Goal: Information Seeking & Learning: Understand process/instructions

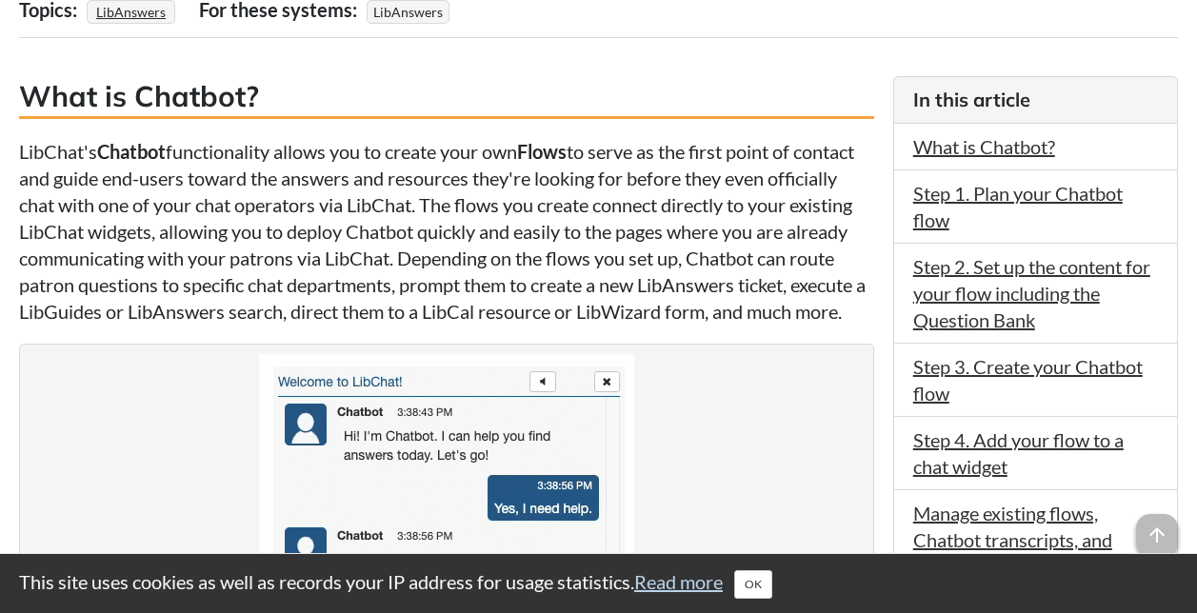
scroll to position [466, 0]
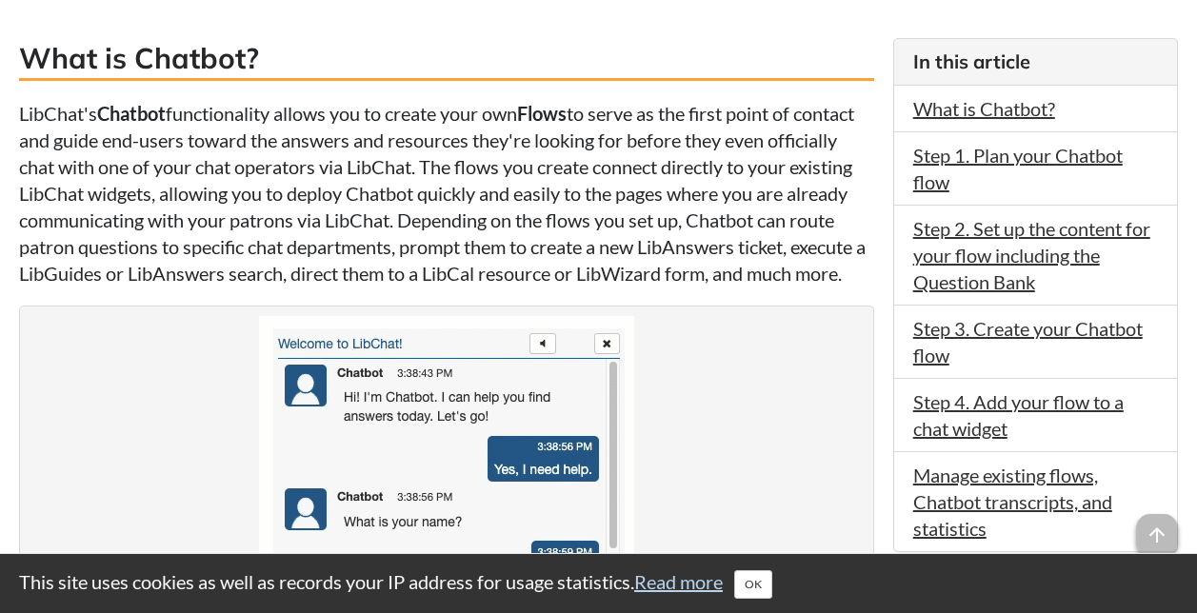
click at [19, 110] on p "LibChat's Chatbot functionality allows you to create your own Flows to serve as…" at bounding box center [446, 193] width 855 height 187
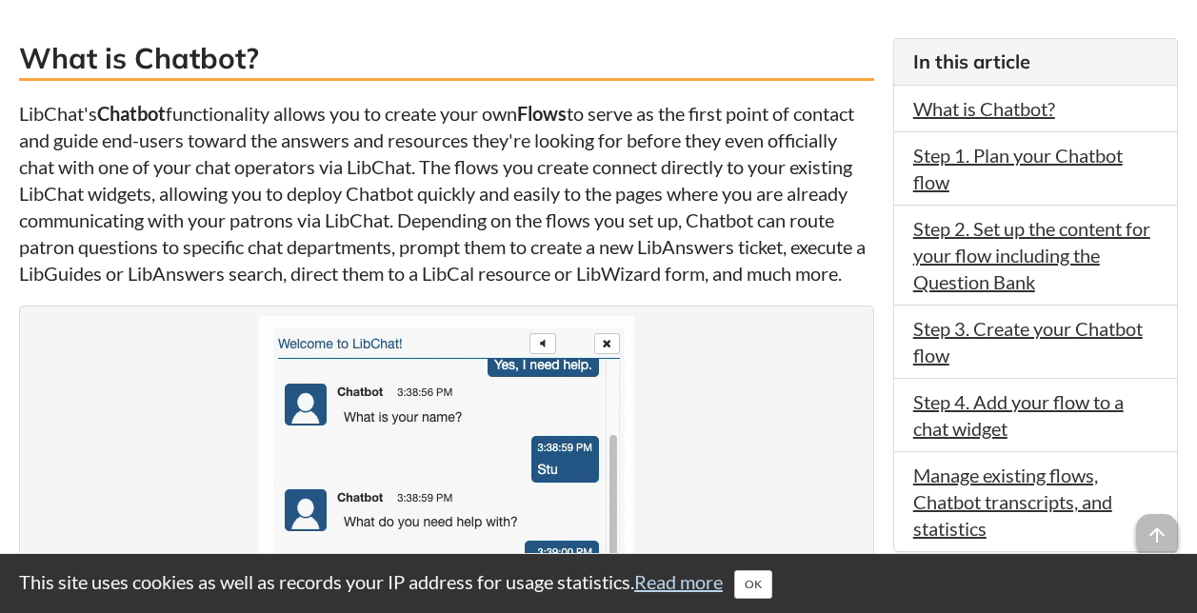
click at [19, 110] on p "LibChat's Chatbot functionality allows you to create your own Flows to serve as…" at bounding box center [446, 193] width 855 height 187
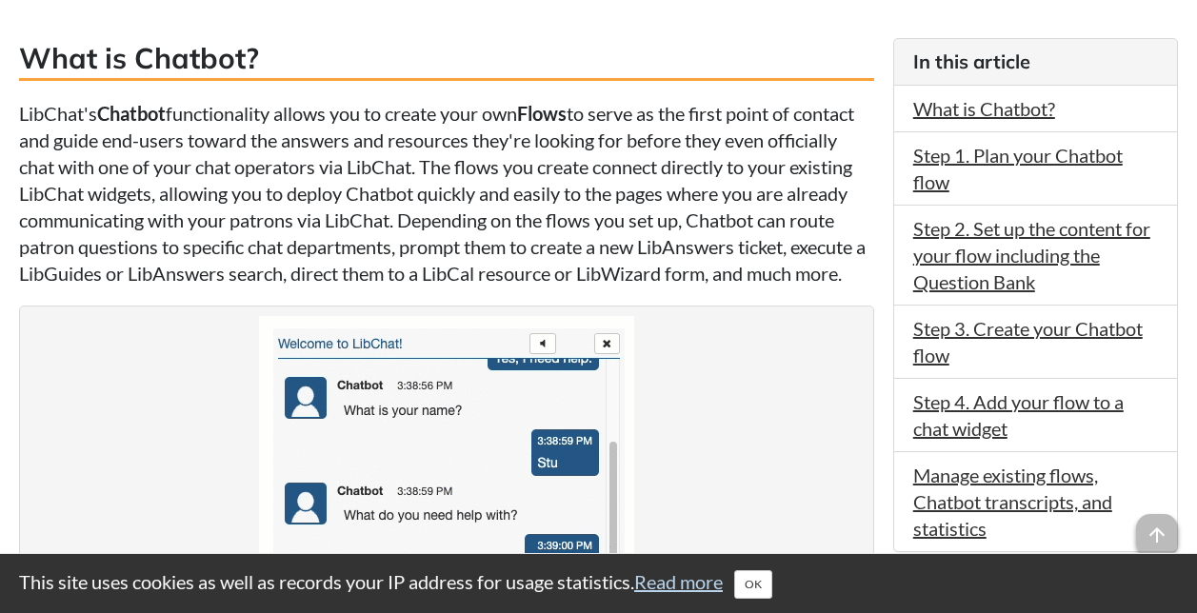
click at [24, 110] on p "LibChat's Chatbot functionality allows you to create your own Flows to serve as…" at bounding box center [446, 193] width 855 height 187
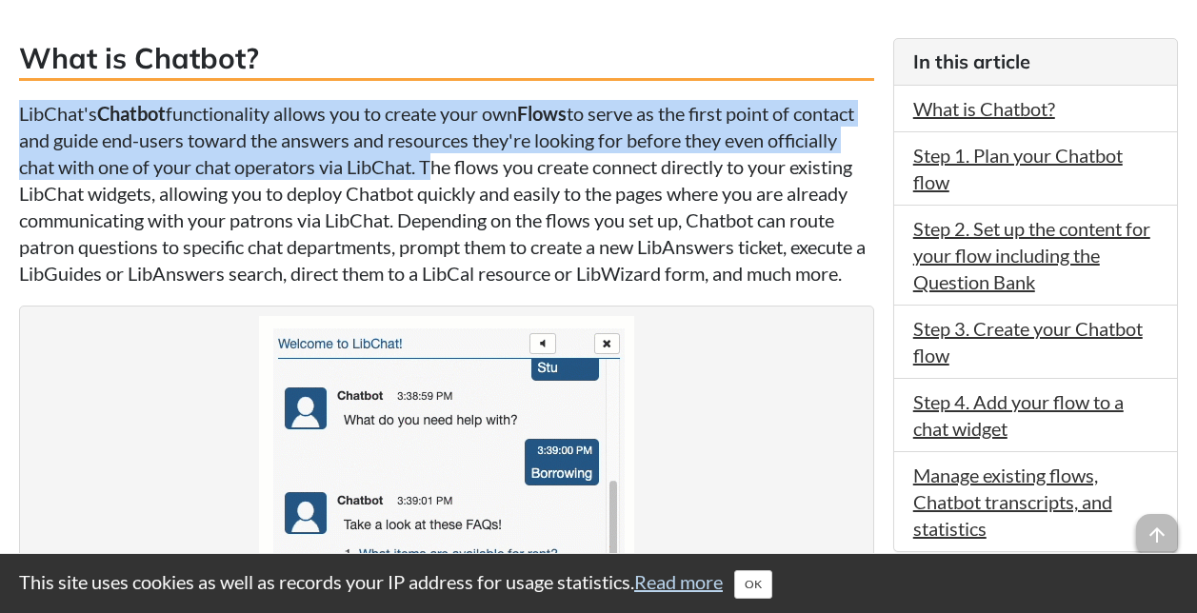
drag, startPoint x: 20, startPoint y: 109, endPoint x: 503, endPoint y: 146, distance: 484.0
click at [503, 146] on p "LibChat's Chatbot functionality allows you to create your own Flows to serve as…" at bounding box center [446, 193] width 855 height 187
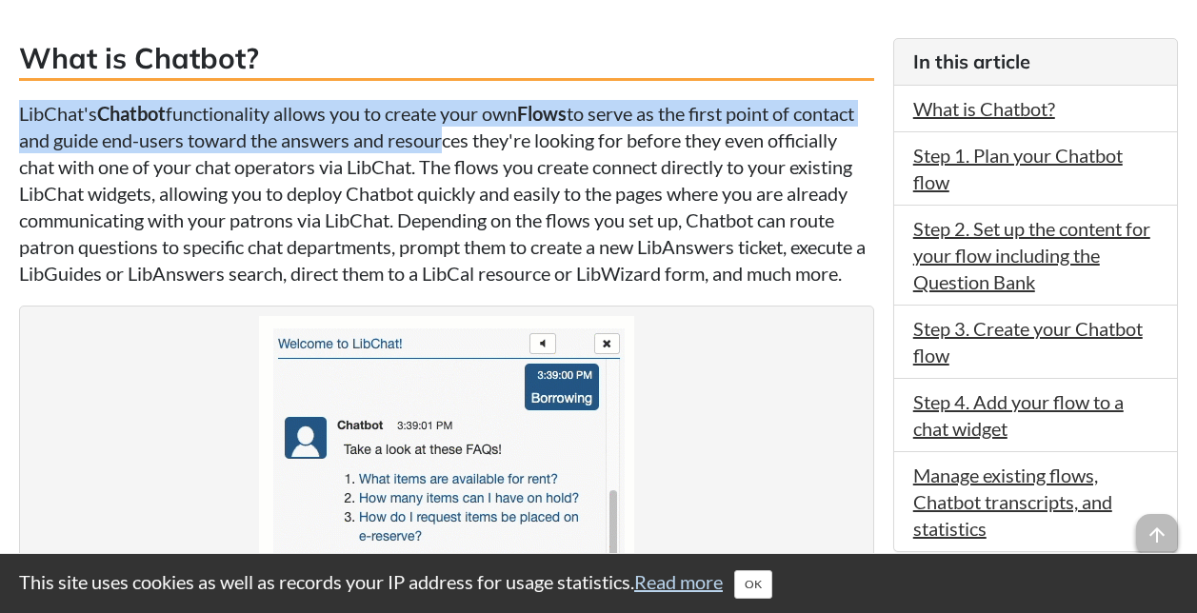
copy p "LibChat's Chatbot functionality allows you to create your own Flows to serve as…"
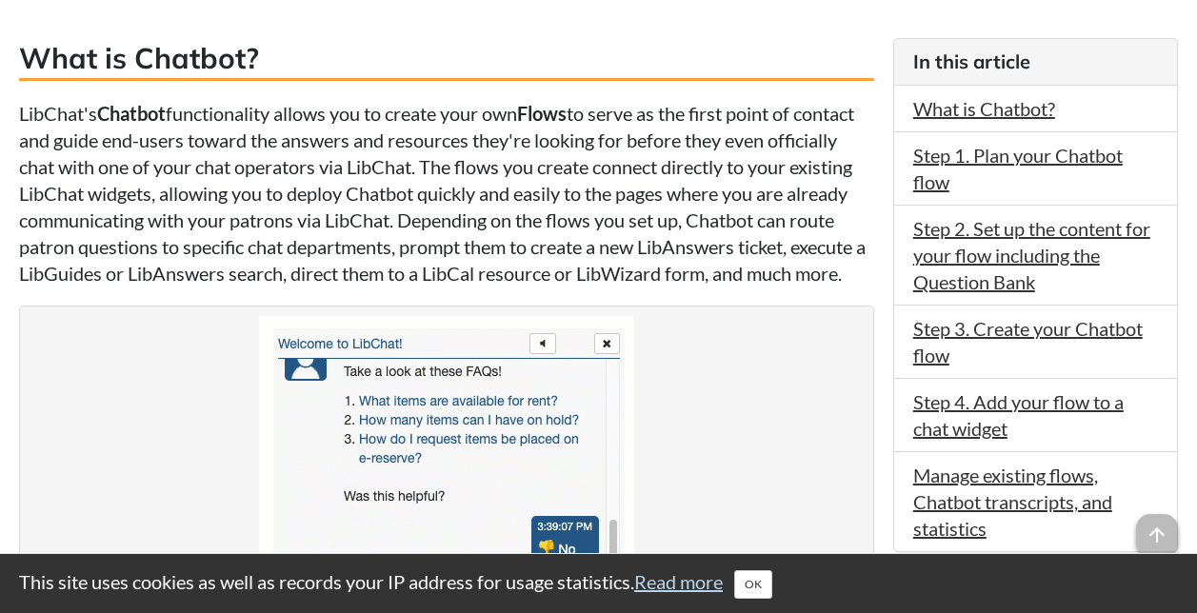
click at [790, 287] on p "LibChat's Chatbot functionality allows you to create your own Flows to serve as…" at bounding box center [446, 193] width 855 height 187
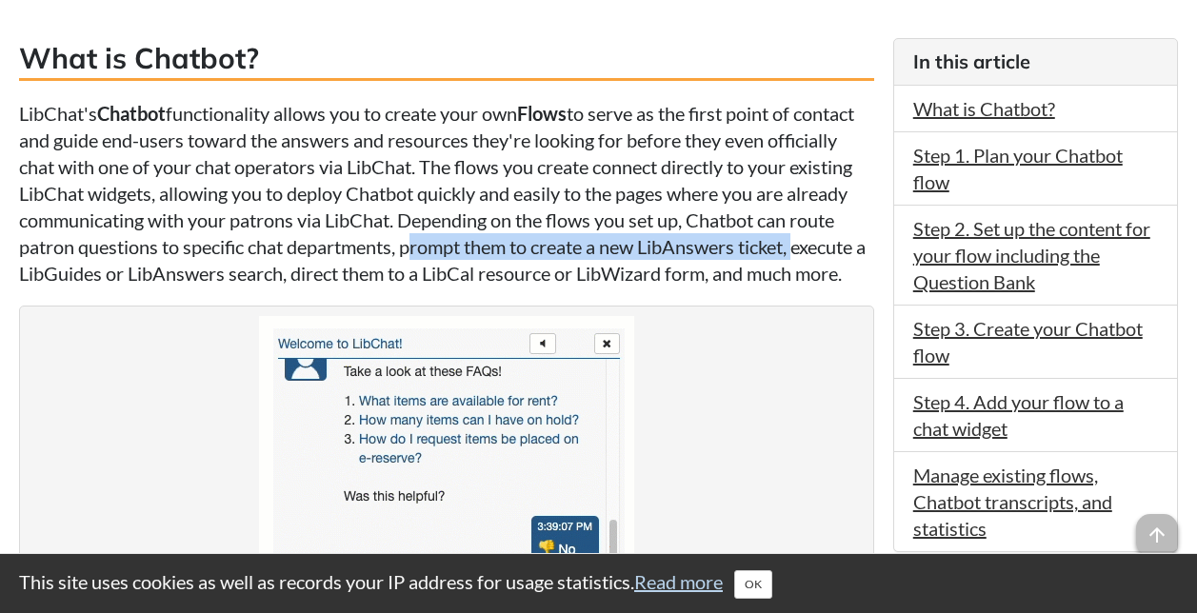
drag, startPoint x: 458, startPoint y: 244, endPoint x: 851, endPoint y: 254, distance: 393.3
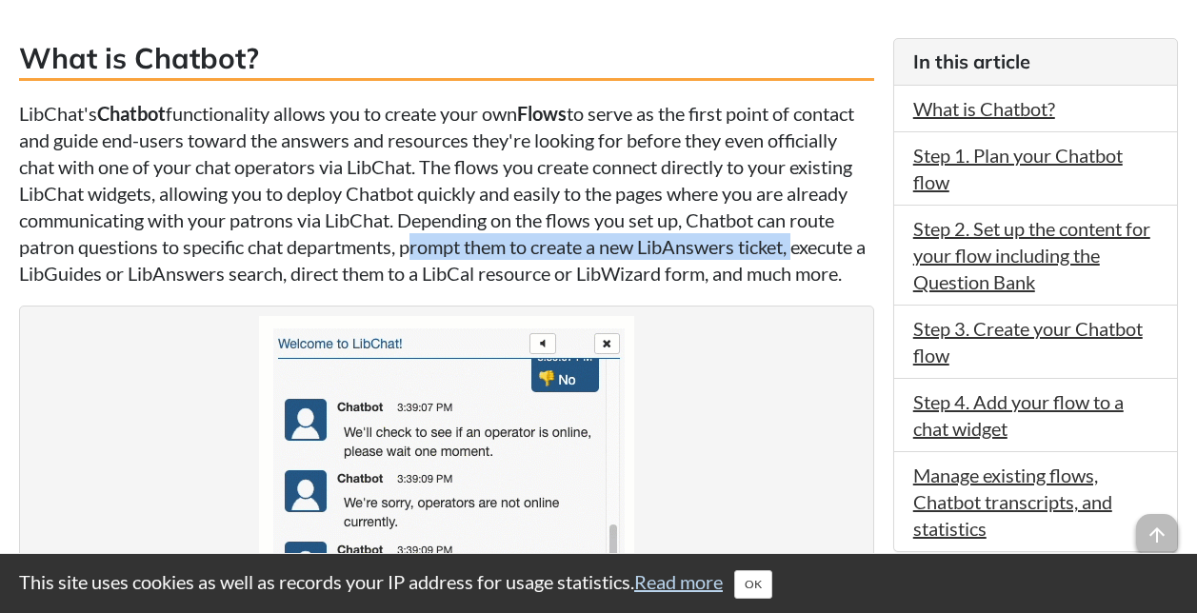
click at [851, 254] on p "LibChat's Chatbot functionality allows you to create your own Flows to serve as…" at bounding box center [446, 193] width 855 height 187
copy p "prompt them to create a new LibAnswers ticket,"
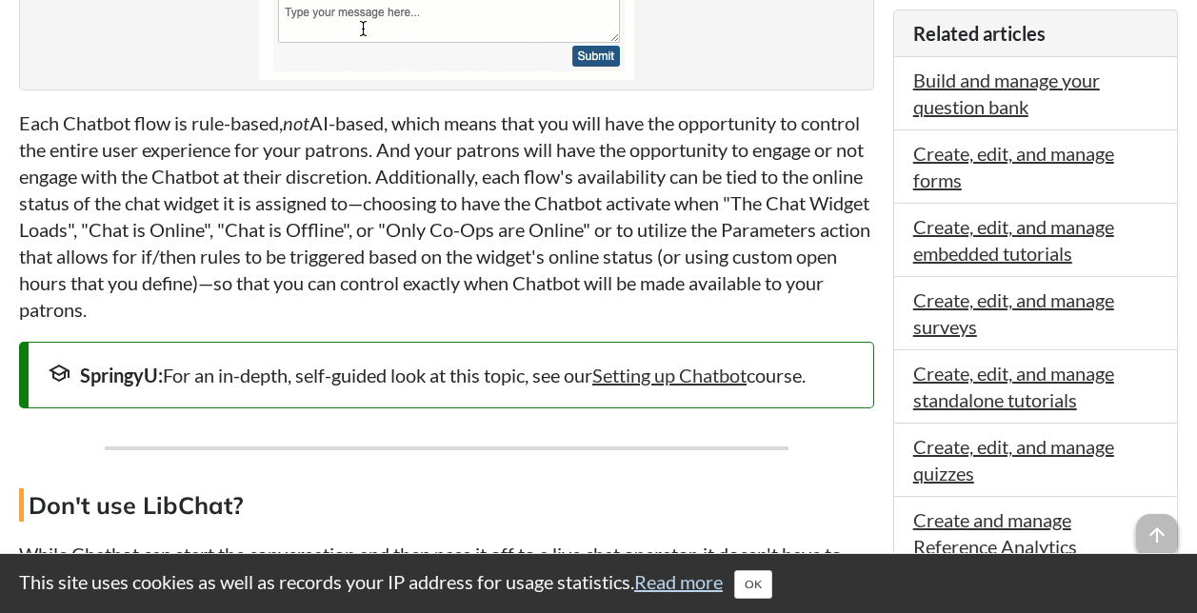
scroll to position [1095, 0]
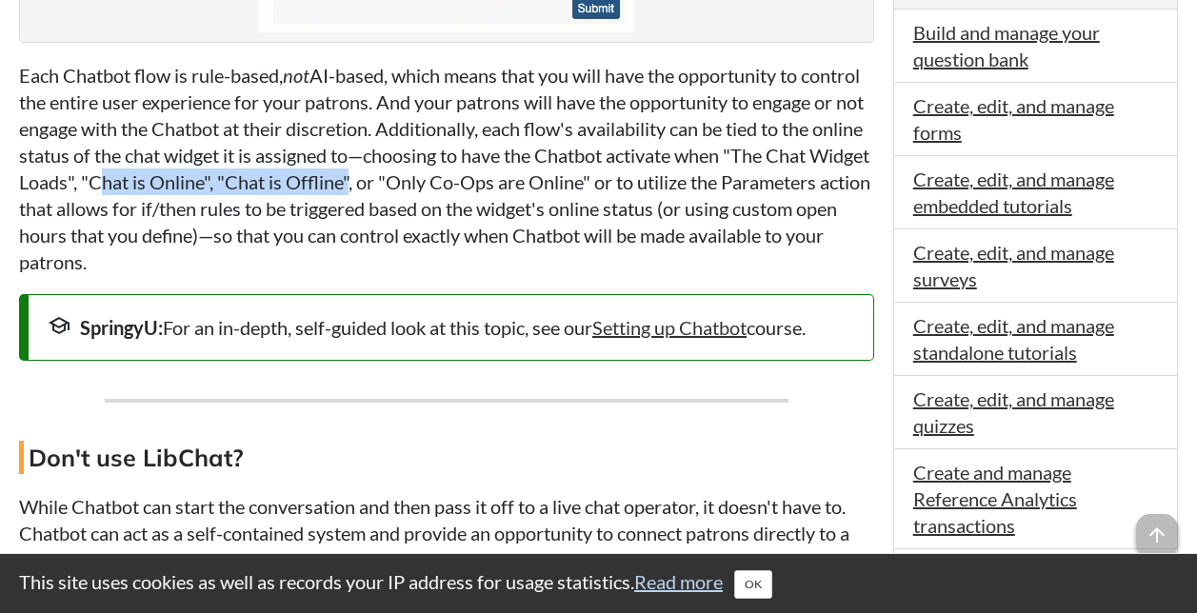
drag, startPoint x: 288, startPoint y: 206, endPoint x: 546, endPoint y: 204, distance: 258.0
click at [546, 204] on p "Each Chatbot flow is rule-based, not AI-based, which means that you will have t…" at bounding box center [446, 168] width 855 height 213
copy p "Chat is Online", "Chat is Offline"
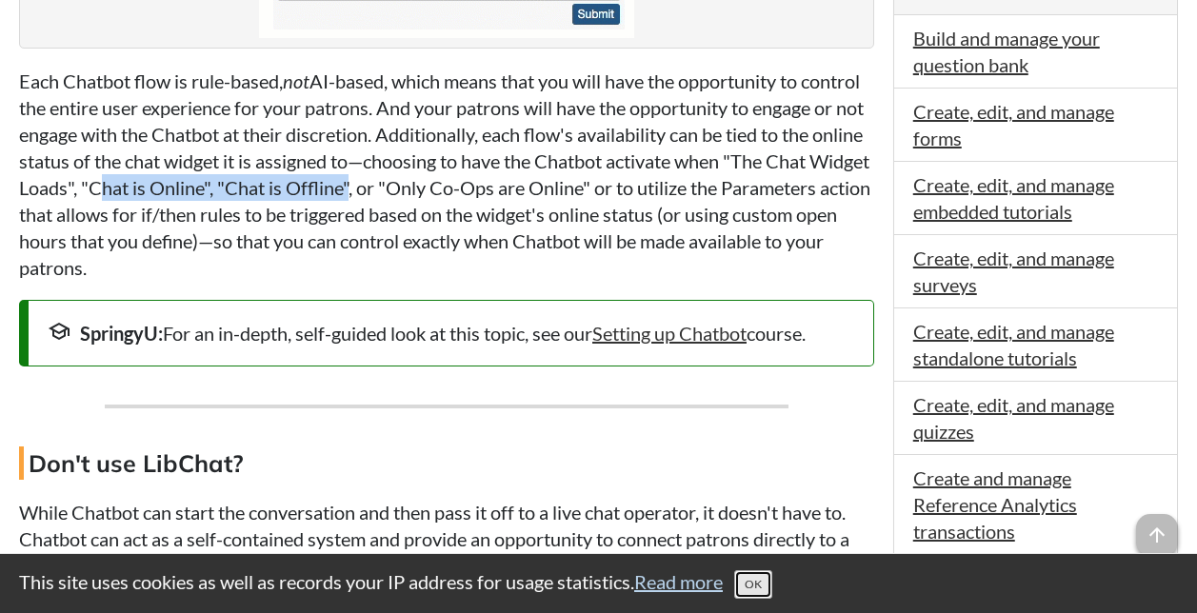
click at [767, 589] on button "OK" at bounding box center [753, 584] width 38 height 29
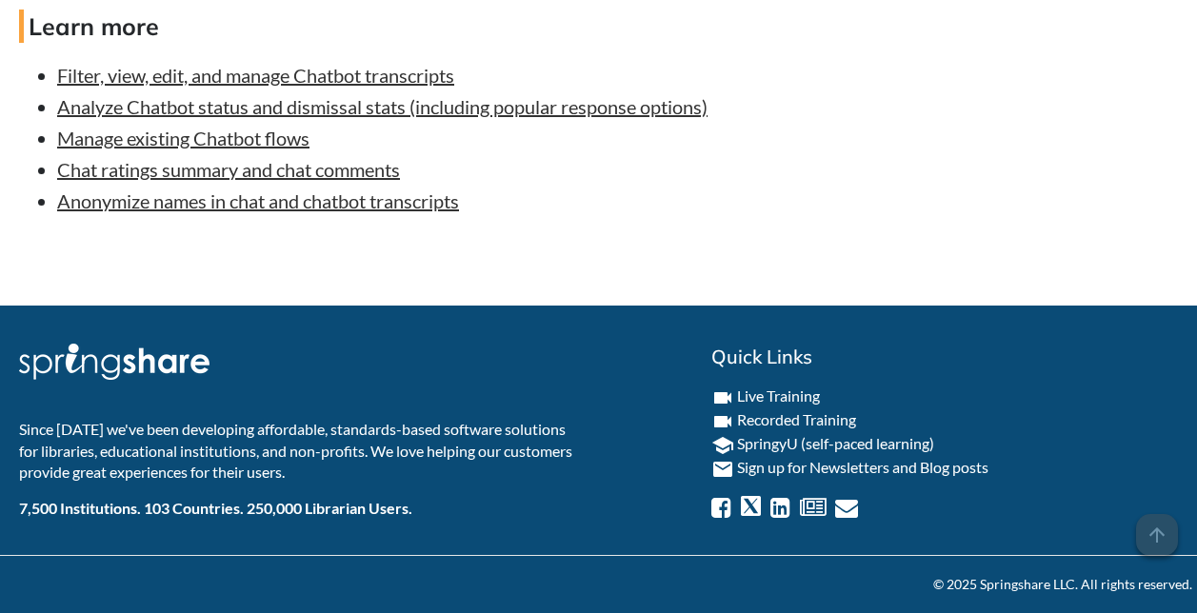
scroll to position [11266, 0]
click at [841, 512] on icon at bounding box center [846, 507] width 23 height 23
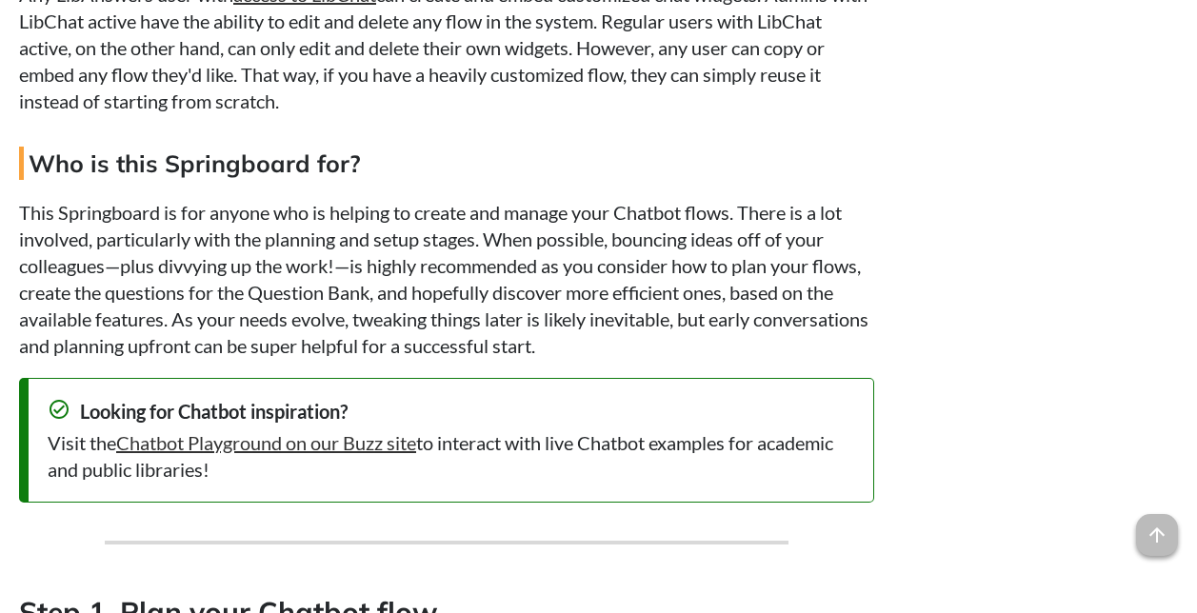
scroll to position [1838, 0]
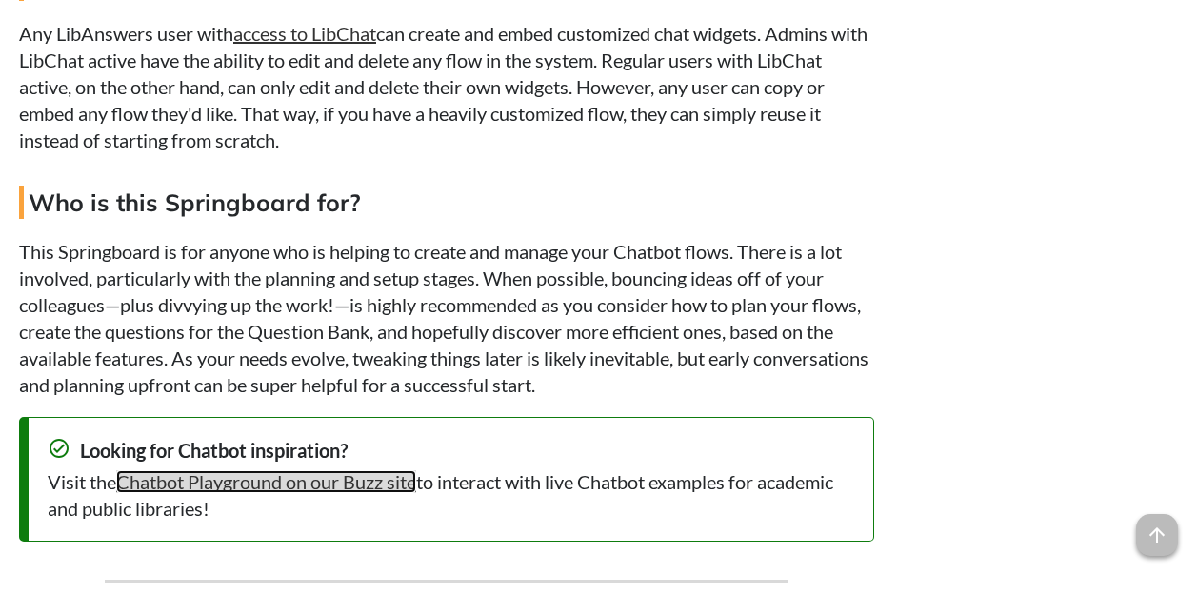
click at [355, 493] on link "Chatbot Playground on our Buzz site" at bounding box center [266, 481] width 300 height 23
